Goal: Information Seeking & Learning: Find specific fact

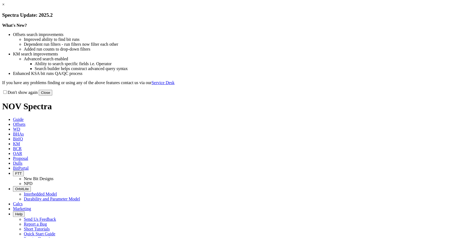
click at [5, 7] on link "×" at bounding box center [3, 4] width 2 height 5
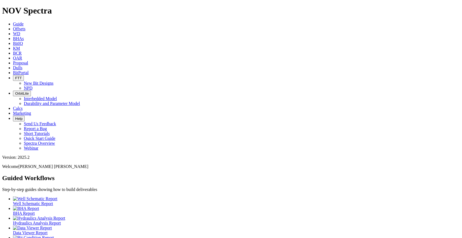
click at [20, 46] on link "KM" at bounding box center [16, 48] width 7 height 5
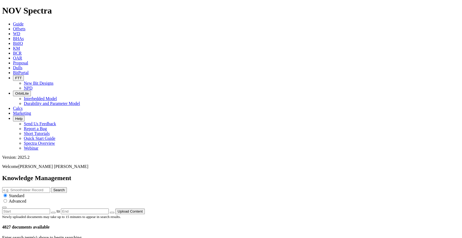
click at [50, 187] on input "text" at bounding box center [26, 190] width 48 height 6
type input "DLR Poster"
click at [51, 187] on button "Search" at bounding box center [59, 190] width 16 height 6
drag, startPoint x: 228, startPoint y: 29, endPoint x: 186, endPoint y: 34, distance: 42.5
click at [186, 187] on div "DLR Poster Search Standard Advanced" at bounding box center [230, 197] width 457 height 21
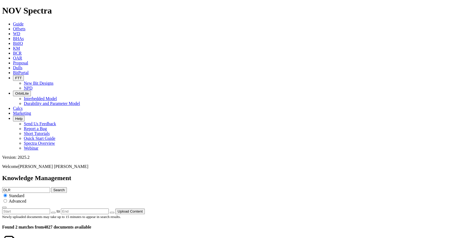
type input "DLR"
click at [51, 187] on button "Search" at bounding box center [59, 190] width 16 height 6
